Goal: Task Accomplishment & Management: Use online tool/utility

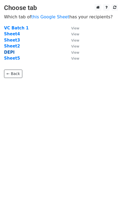
click at [10, 52] on strong "DEPI" at bounding box center [9, 52] width 11 height 5
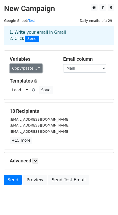
click at [30, 69] on link "Copy/paste..." at bounding box center [26, 68] width 33 height 8
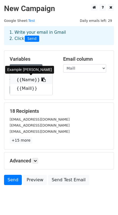
click at [41, 79] on icon at bounding box center [43, 79] width 4 height 4
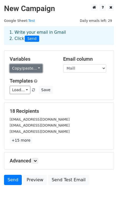
click at [22, 71] on link "Copy/paste..." at bounding box center [26, 68] width 33 height 8
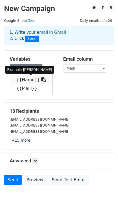
click at [41, 80] on icon at bounding box center [43, 79] width 4 height 4
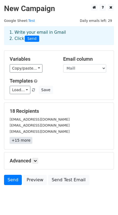
click at [22, 141] on link "+15 more" at bounding box center [21, 140] width 23 height 7
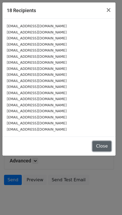
click at [101, 145] on button "Close" at bounding box center [102, 146] width 19 height 10
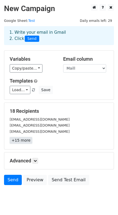
click at [22, 140] on link "+15 more" at bounding box center [21, 140] width 23 height 7
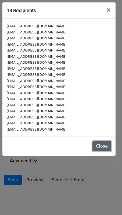
click at [105, 144] on button "Close" at bounding box center [102, 146] width 19 height 10
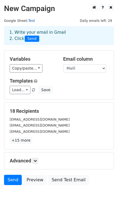
click at [30, 21] on link "Test" at bounding box center [31, 21] width 7 height 4
click at [75, 67] on select "Name Maill" at bounding box center [84, 68] width 43 height 8
click at [63, 64] on select "Name Maill" at bounding box center [84, 68] width 43 height 8
click at [26, 90] on link "Load..." at bounding box center [20, 90] width 21 height 8
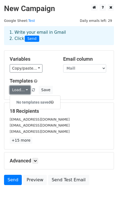
click at [24, 90] on link "Load..." at bounding box center [20, 90] width 21 height 8
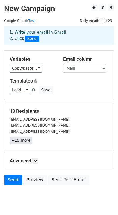
click at [21, 138] on link "+15 more" at bounding box center [21, 140] width 23 height 7
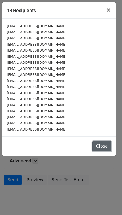
click at [106, 142] on button "Close" at bounding box center [102, 146] width 19 height 10
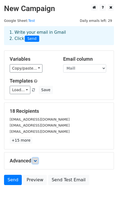
click at [36, 163] on link at bounding box center [35, 161] width 6 height 6
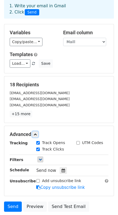
scroll to position [27, 0]
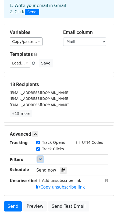
click at [40, 157] on icon at bounding box center [40, 158] width 3 height 3
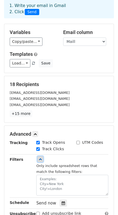
click at [41, 160] on icon at bounding box center [40, 158] width 3 height 3
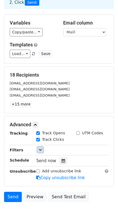
scroll to position [37, 0]
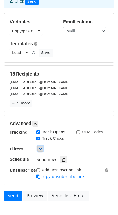
click at [41, 150] on link at bounding box center [40, 148] width 6 height 6
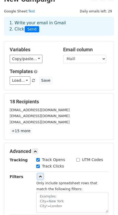
scroll to position [7, 0]
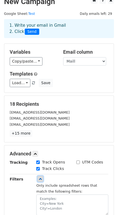
click at [43, 177] on link at bounding box center [40, 179] width 6 height 6
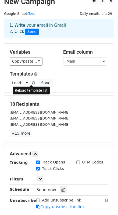
click at [32, 82] on span at bounding box center [33, 83] width 3 height 4
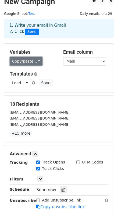
click at [26, 61] on link "Copy/paste..." at bounding box center [26, 61] width 33 height 8
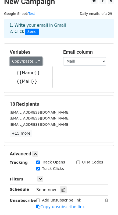
click at [29, 60] on link "Copy/paste..." at bounding box center [26, 61] width 33 height 8
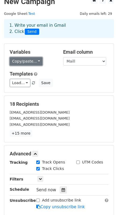
scroll to position [0, 0]
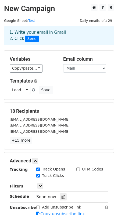
click at [110, 20] on span "Daily emails left: 29" at bounding box center [96, 21] width 36 height 6
click at [32, 118] on small "esraaqutp77@gmail.com" at bounding box center [40, 119] width 60 height 4
click at [46, 119] on small "esraaqutp77@gmail.com" at bounding box center [40, 119] width 60 height 4
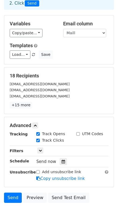
scroll to position [37, 0]
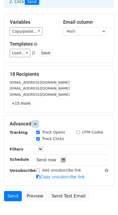
click at [36, 123] on icon at bounding box center [35, 123] width 3 height 3
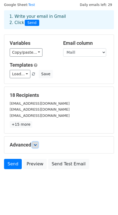
scroll to position [16, 0]
click at [72, 50] on select "Name Maill" at bounding box center [84, 52] width 43 height 8
click at [63, 48] on select "Name Maill" at bounding box center [84, 52] width 43 height 8
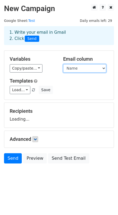
scroll to position [0, 0]
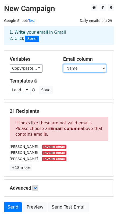
click at [77, 65] on select "Name Maill" at bounding box center [84, 68] width 43 height 8
click at [63, 64] on select "Name Maill" at bounding box center [84, 68] width 43 height 8
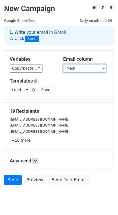
click at [81, 65] on select "Name Maill" at bounding box center [84, 68] width 43 height 8
click at [63, 64] on select "Name Maill" at bounding box center [84, 68] width 43 height 8
click at [78, 69] on select "Name Maill" at bounding box center [84, 68] width 43 height 8
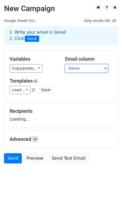
select select "Maill"
click at [65, 64] on select "Name Maill" at bounding box center [86, 68] width 43 height 8
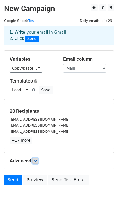
click at [34, 163] on link at bounding box center [35, 161] width 6 height 6
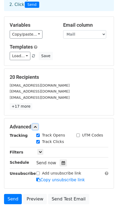
scroll to position [34, 0]
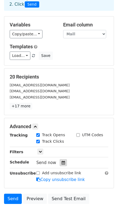
click at [62, 161] on icon at bounding box center [64, 162] width 4 height 4
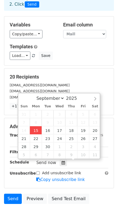
type input "2025-09-15 12:00"
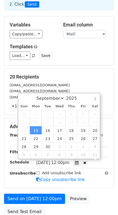
scroll to position [0, 0]
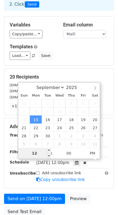
type input "9"
type input "2025-09-15 09:00"
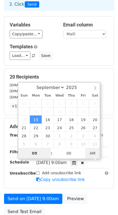
click at [89, 155] on span "AM" at bounding box center [92, 153] width 15 height 11
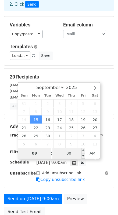
type input "09"
click at [67, 153] on input "00" at bounding box center [69, 153] width 33 height 11
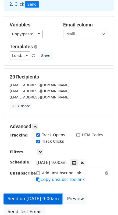
click at [36, 198] on link "Send on Sep 15 at 9:00am" at bounding box center [33, 198] width 58 height 10
